Goal: Information Seeking & Learning: Understand process/instructions

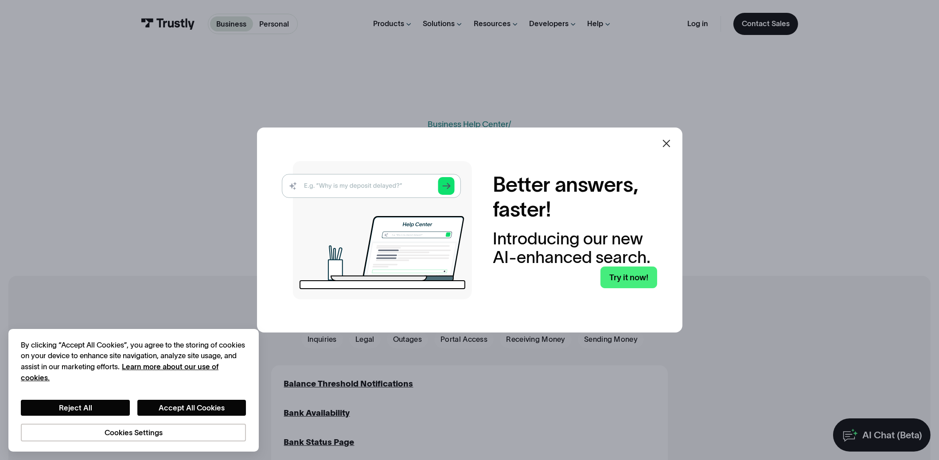
click at [666, 143] on icon at bounding box center [666, 143] width 11 height 11
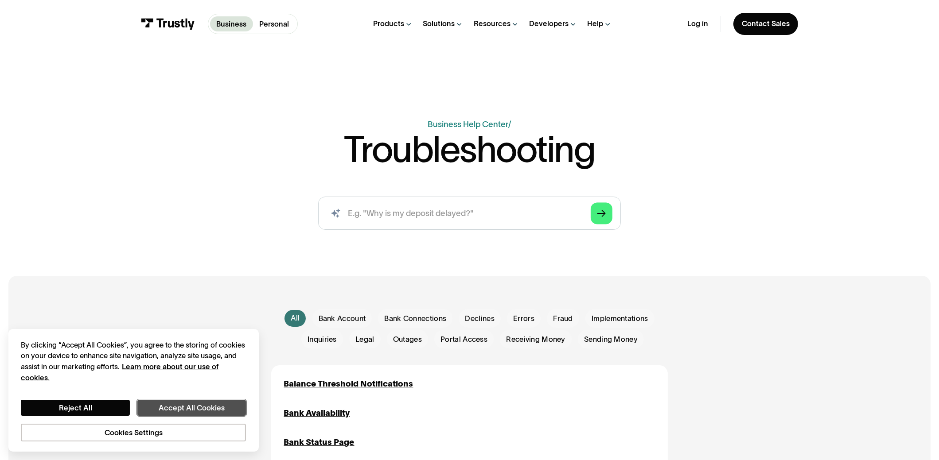
click at [202, 406] on button "Accept All Cookies" at bounding box center [191, 408] width 109 height 16
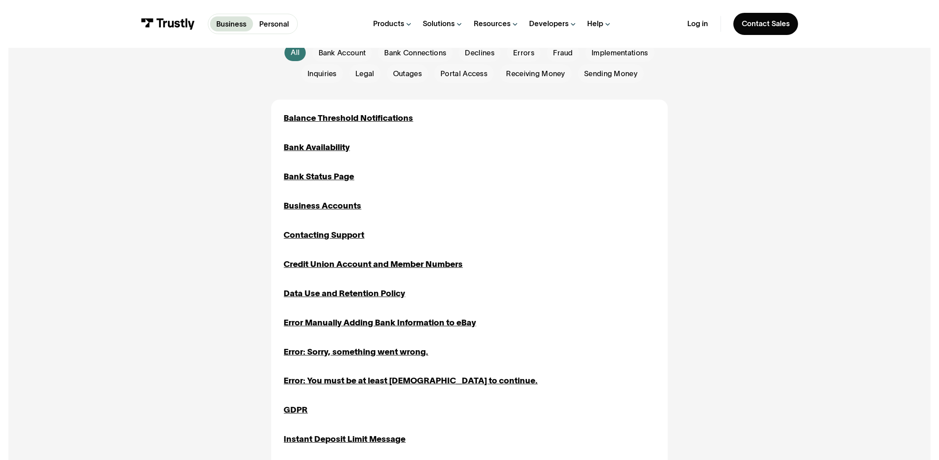
scroll to position [310, 0]
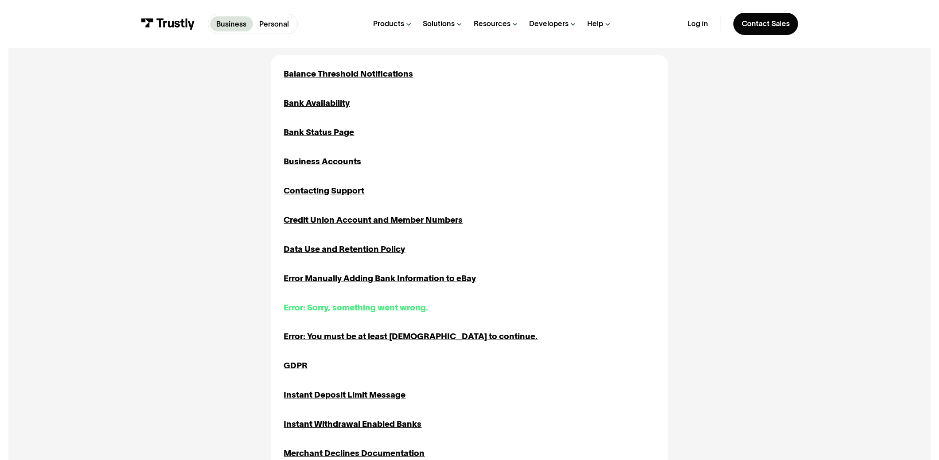
click at [381, 308] on div "Error: Sorry, something went wrong." at bounding box center [356, 308] width 144 height 12
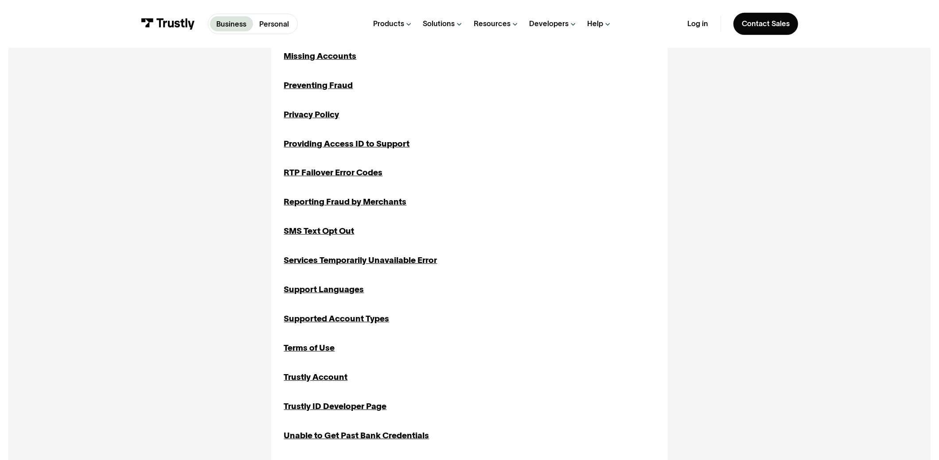
scroll to position [797, 0]
